Goal: Task Accomplishment & Management: Manage account settings

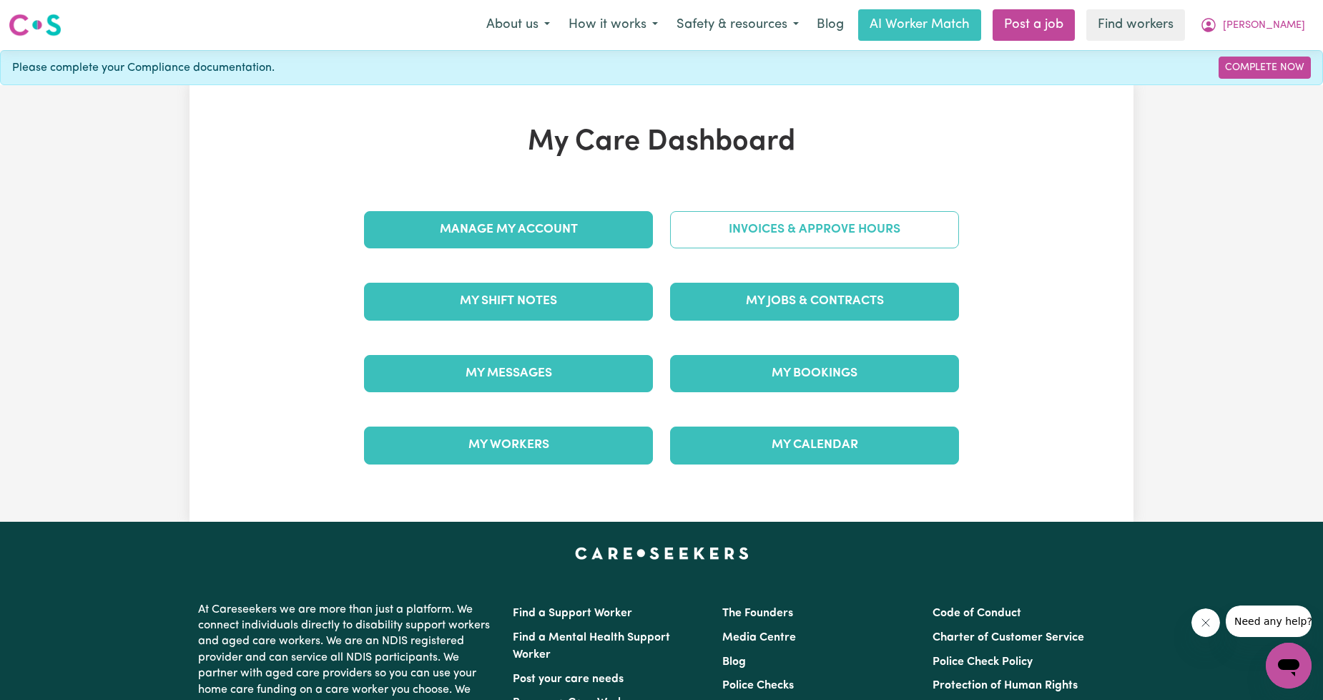
click at [763, 245] on link "Invoices & Approve Hours" at bounding box center [814, 229] width 289 height 37
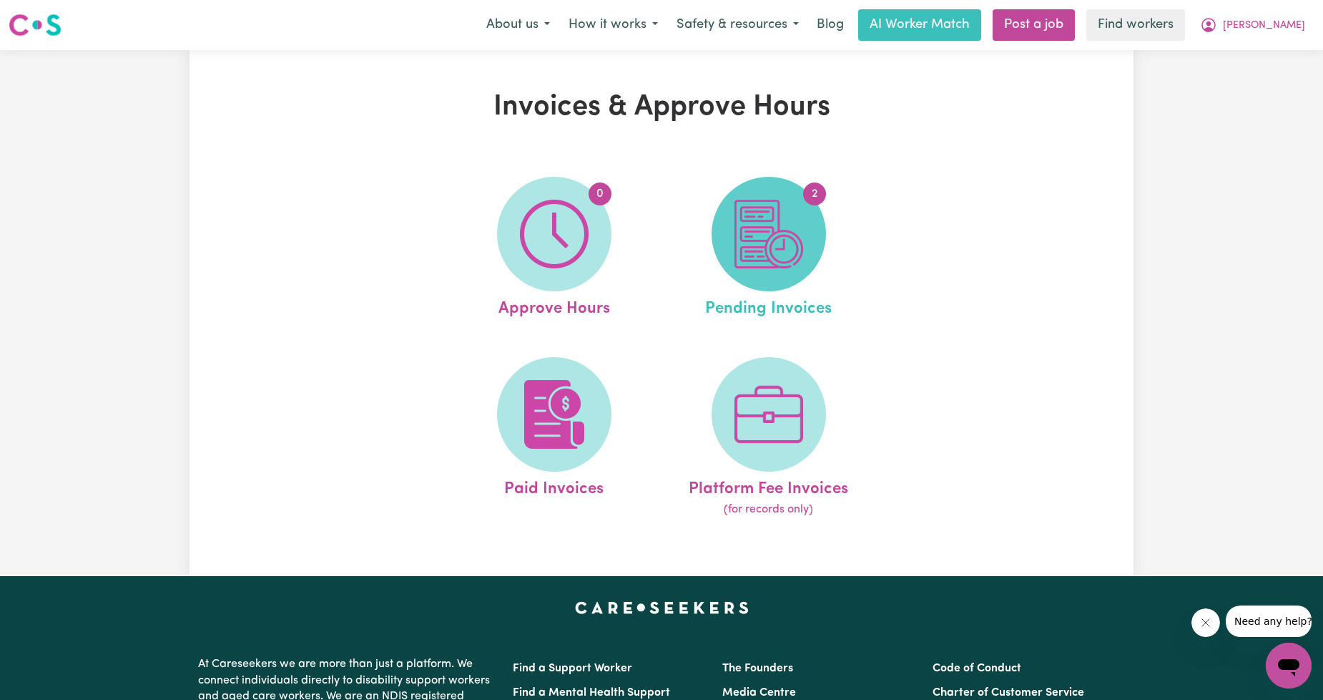
click at [762, 242] on img at bounding box center [769, 234] width 69 height 69
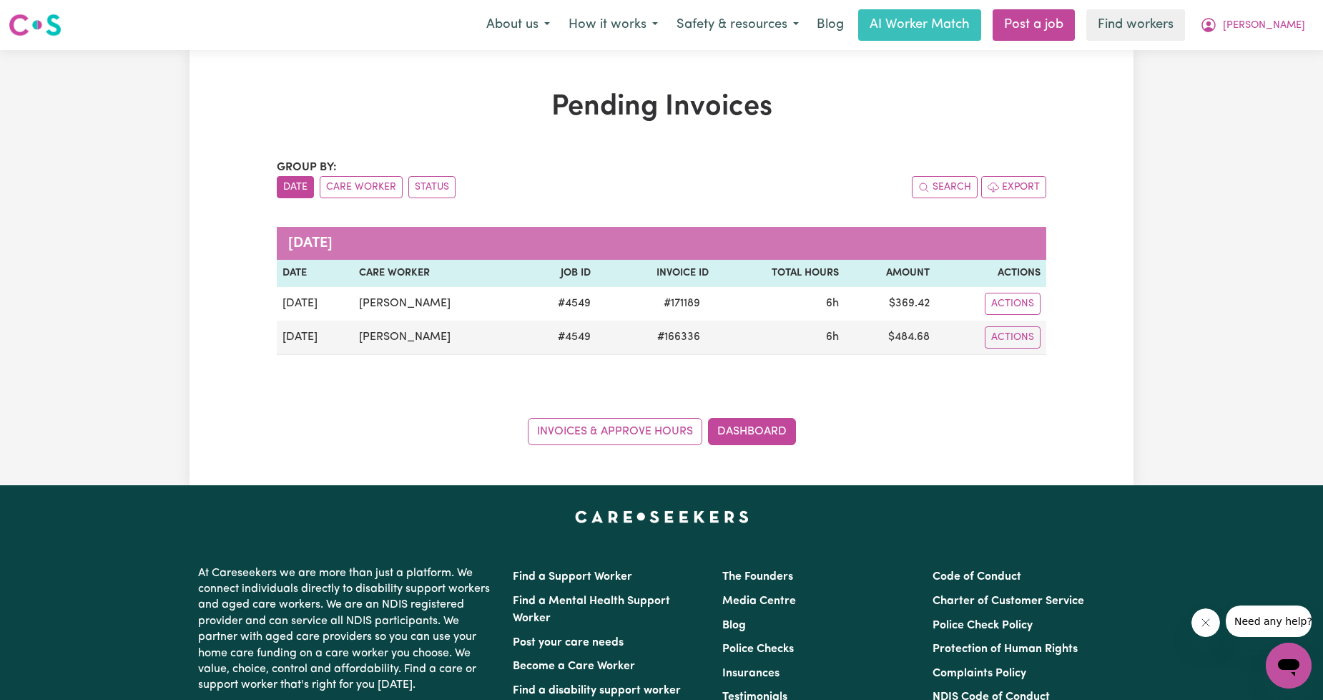
click at [1171, 61] on div "Pending Invoices Group by: Date Care Worker Status Search Export [DATE] Date Ca…" at bounding box center [661, 267] width 1323 height 435
click at [1267, 29] on span "[PERSON_NAME]" at bounding box center [1264, 26] width 82 height 16
click at [1263, 53] on link "My Dashboard" at bounding box center [1257, 55] width 113 height 27
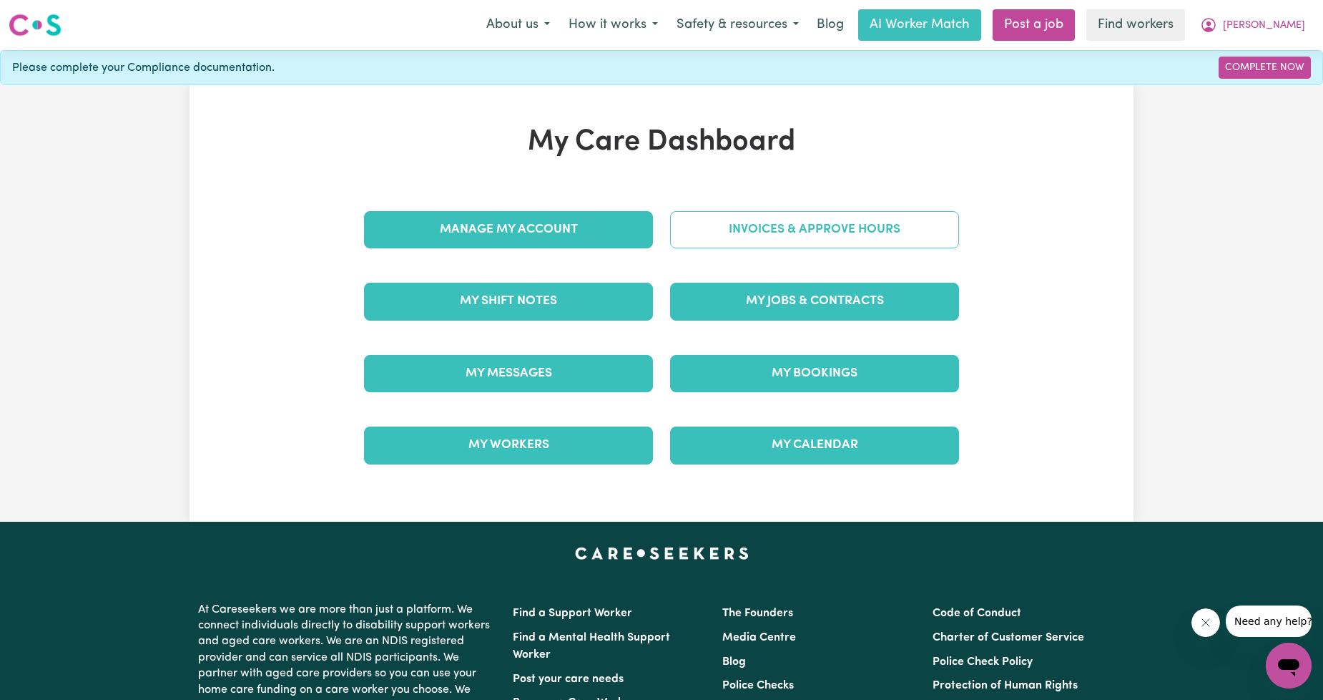
click at [925, 220] on link "Invoices & Approve Hours" at bounding box center [814, 229] width 289 height 37
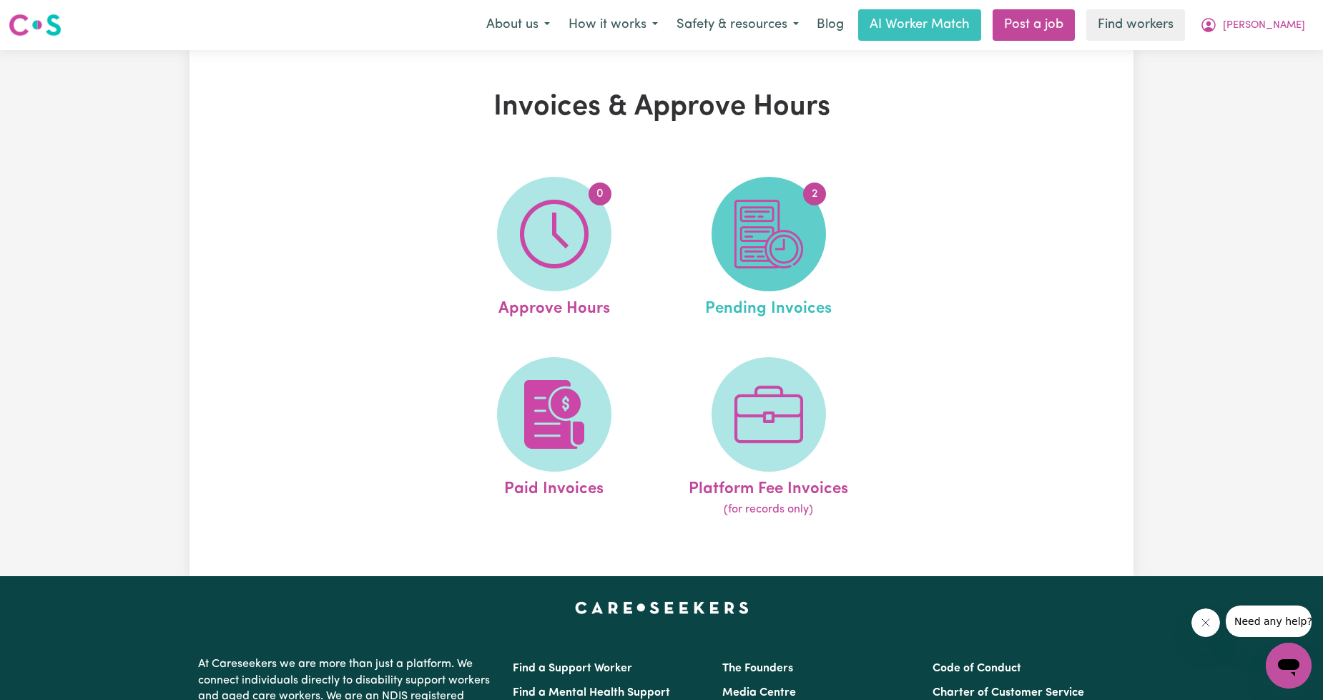
click at [746, 256] on img at bounding box center [769, 234] width 69 height 69
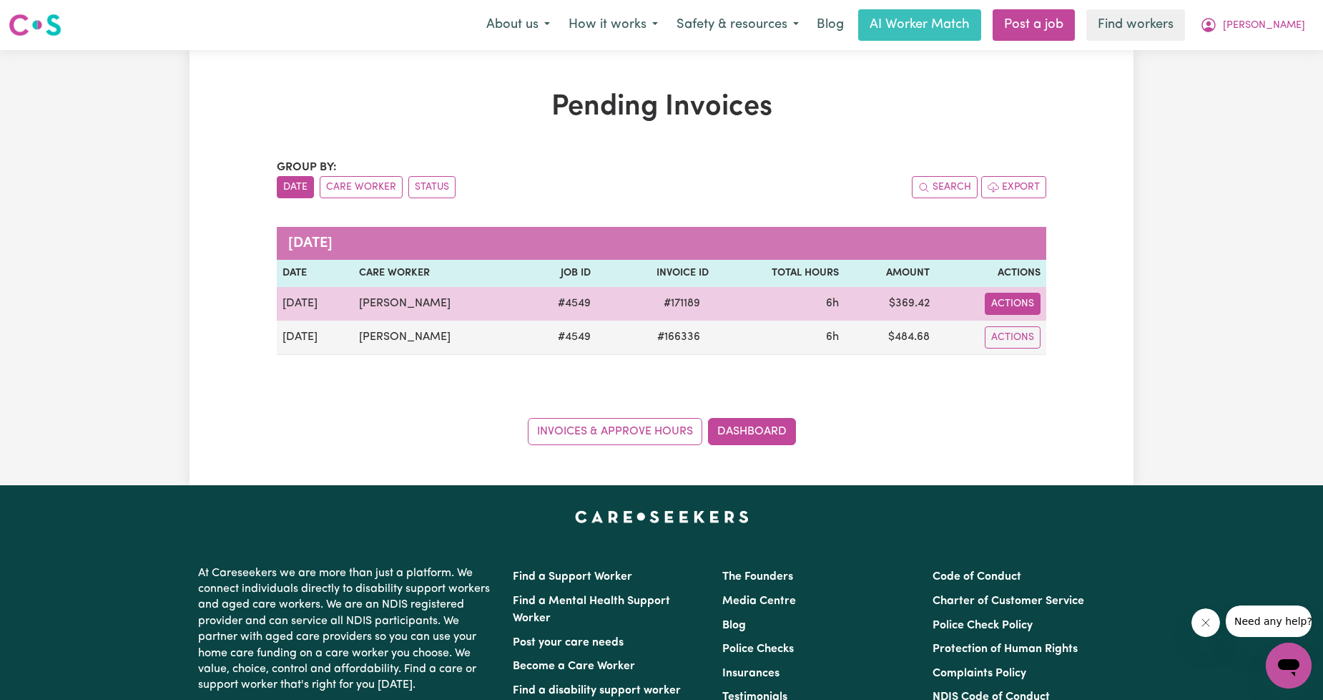
click at [1028, 305] on button "Actions" at bounding box center [1013, 304] width 56 height 22
click at [1021, 338] on link "Download Invoice" at bounding box center [1058, 337] width 131 height 29
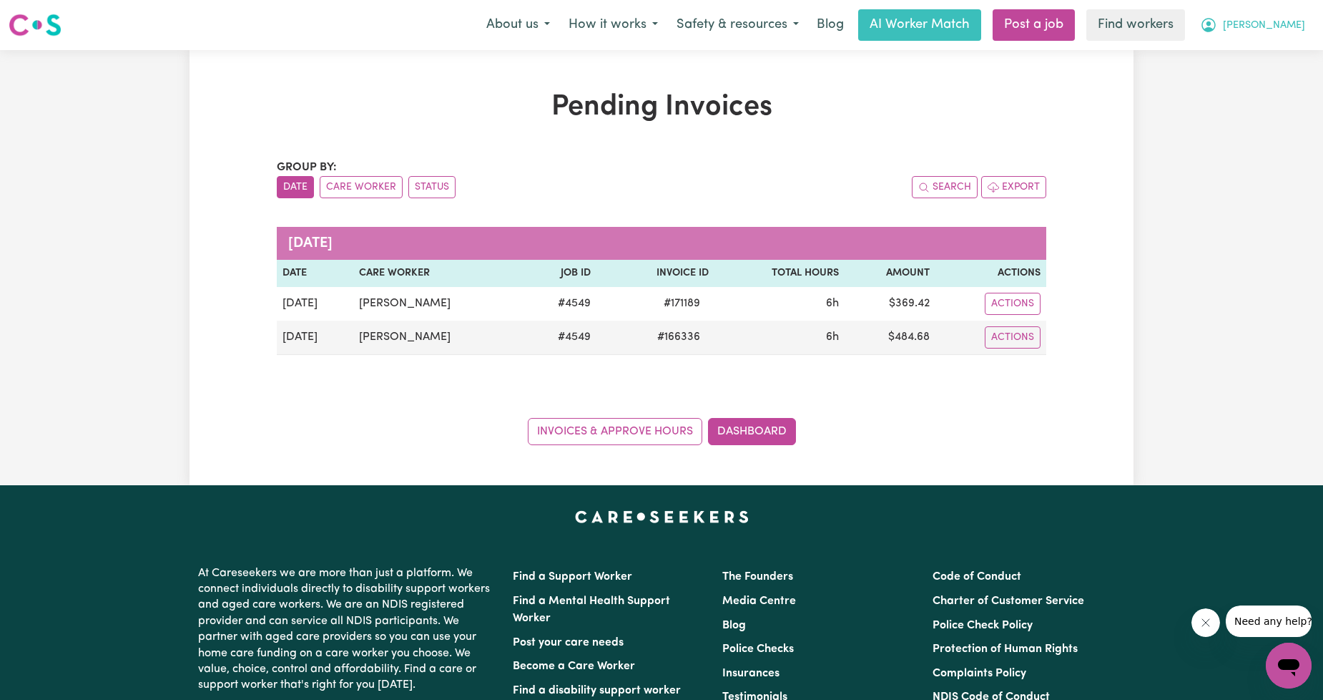
click at [1281, 22] on span "[PERSON_NAME]" at bounding box center [1264, 26] width 82 height 16
click at [1260, 76] on link "Logout" at bounding box center [1257, 82] width 113 height 27
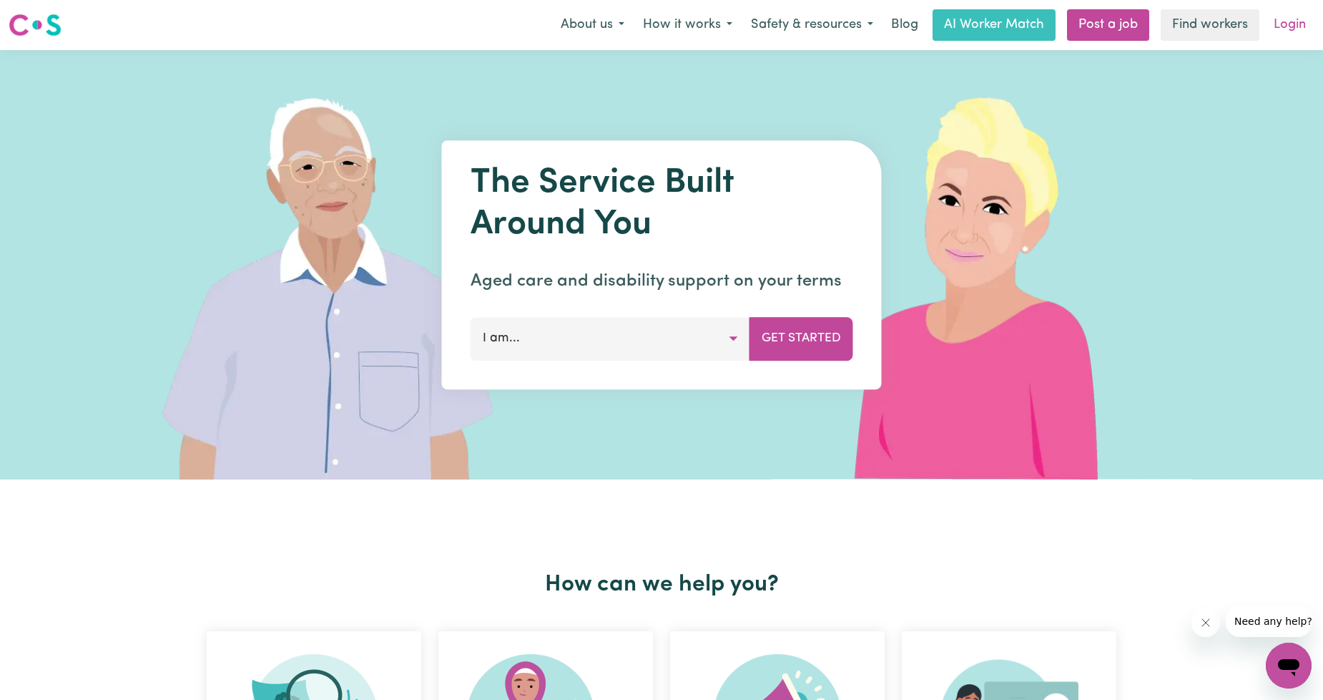
click at [1284, 26] on link "Login" at bounding box center [1289, 24] width 49 height 31
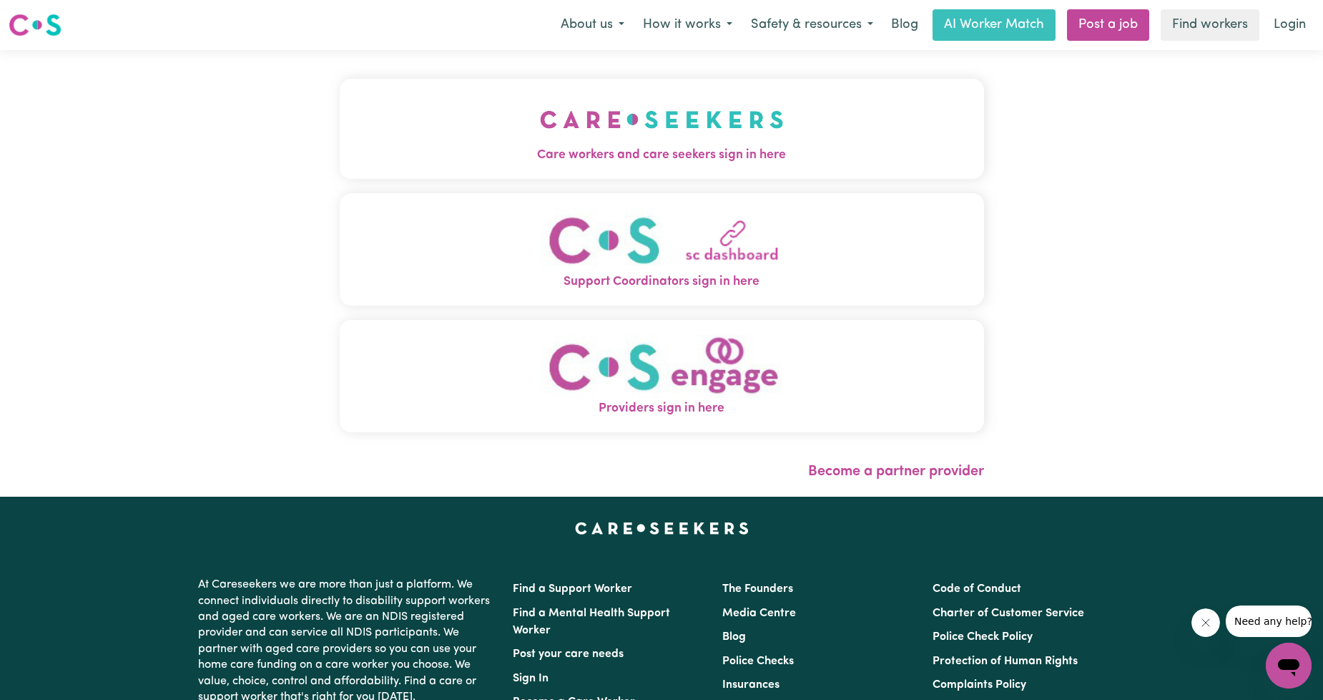
click at [566, 147] on span "Care workers and care seekers sign in here" at bounding box center [662, 155] width 644 height 19
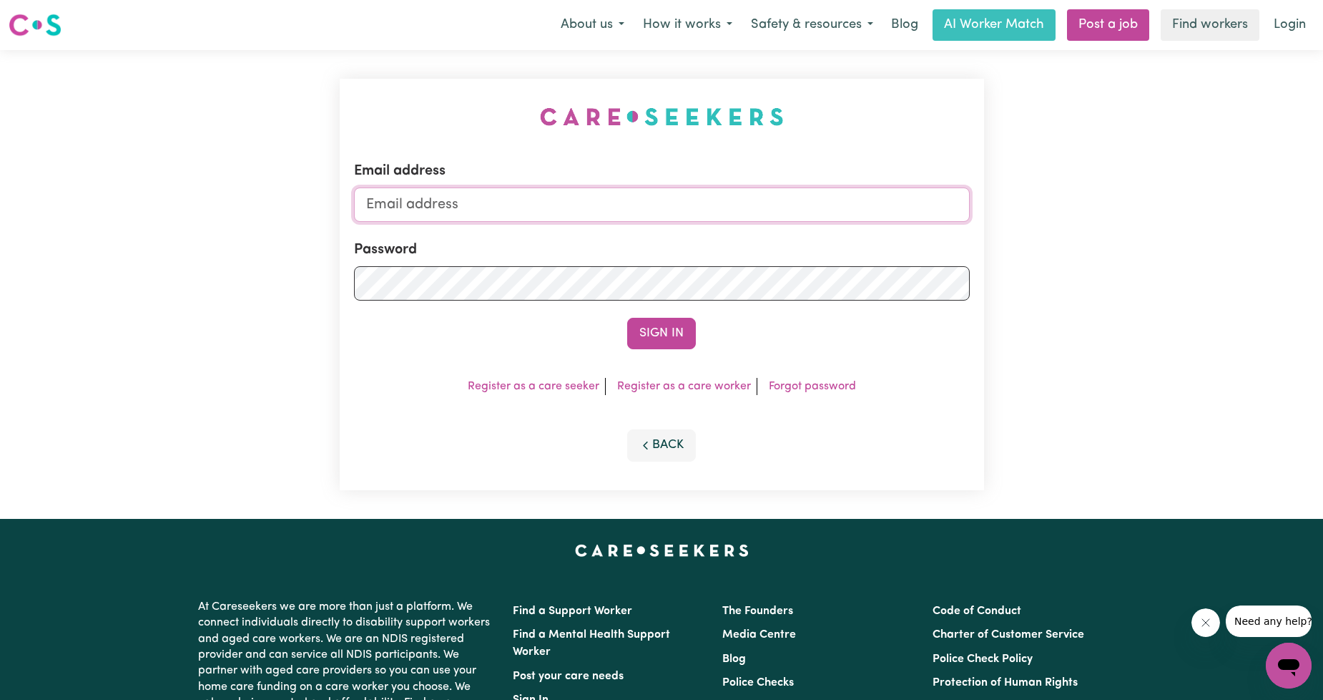
drag, startPoint x: 595, startPoint y: 217, endPoint x: 634, endPoint y: 220, distance: 38.7
click at [595, 220] on input "Email address" at bounding box center [662, 204] width 616 height 34
drag, startPoint x: 441, startPoint y: 202, endPoint x: 700, endPoint y: 227, distance: 259.4
click at [700, 227] on form "Email address [EMAIL_ADDRESS][PERSON_NAME][DOMAIN_NAME] Password Sign In" at bounding box center [662, 254] width 616 height 189
type input "superuser~[EMAIL_ADDRESS][DOMAIN_NAME]"
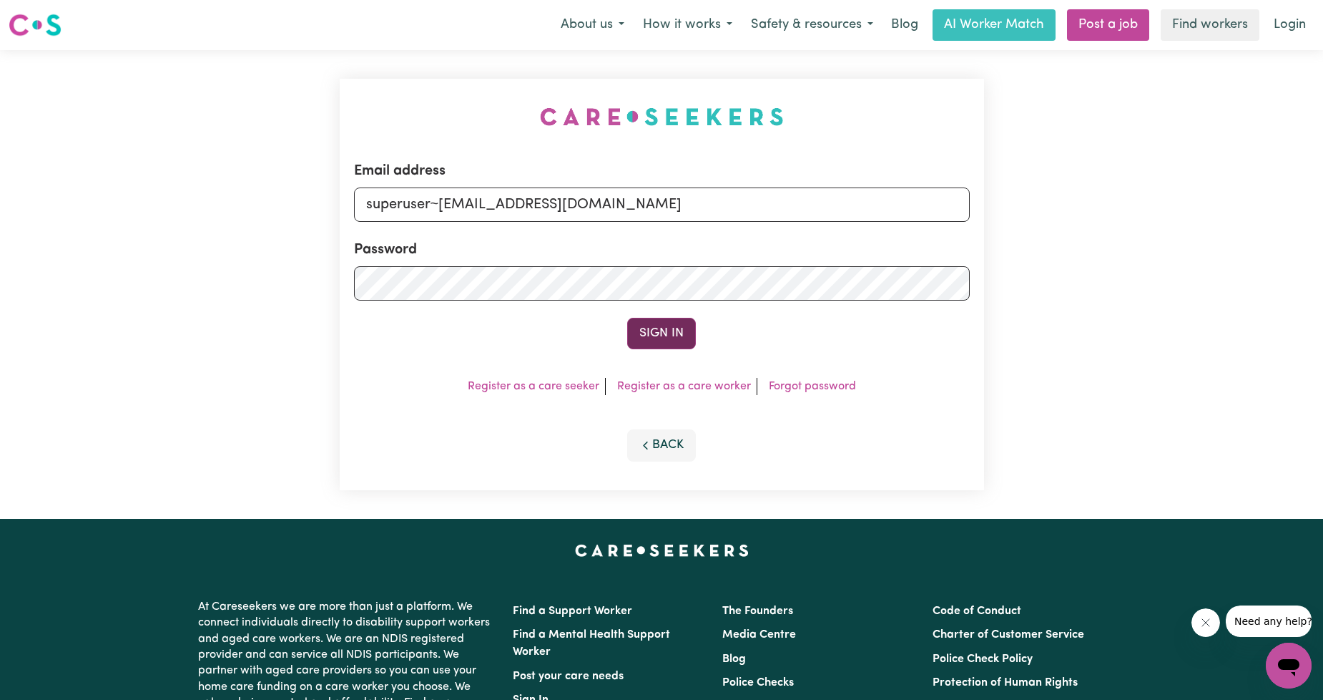
click at [668, 330] on button "Sign In" at bounding box center [661, 333] width 69 height 31
